Goal: Information Seeking & Learning: Find specific fact

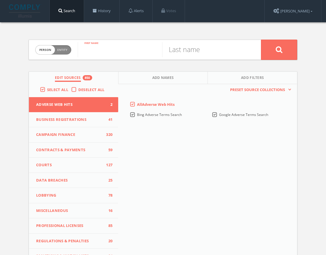
click at [113, 49] on input "text" at bounding box center [120, 49] width 84 height 15
drag, startPoint x: 115, startPoint y: 52, endPoint x: 158, endPoint y: 52, distance: 44.0
click at [157, 52] on input "abrhama" at bounding box center [120, 49] width 84 height 15
type input "[PERSON_NAME]"
click at [221, 49] on input "text" at bounding box center [204, 49] width 84 height 15
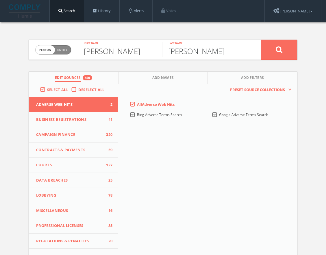
type input "[PERSON_NAME]"
click at [261, 40] on button at bounding box center [279, 50] width 36 height 20
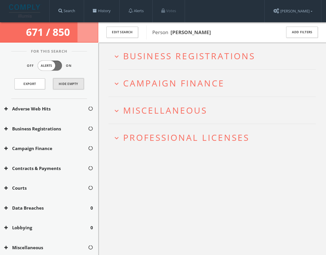
click at [67, 83] on button "Hide Empty" at bounding box center [68, 83] width 31 height 11
